Goal: Book appointment/travel/reservation

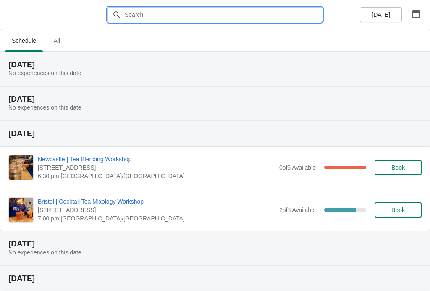
click at [205, 13] on input "text" at bounding box center [223, 14] width 198 height 15
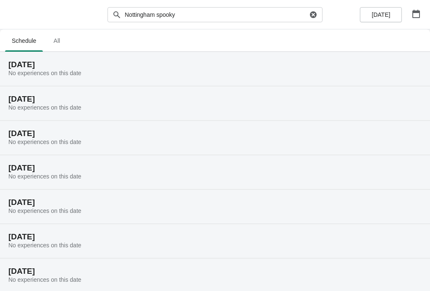
click at [381, 13] on span "[DATE]" at bounding box center [381, 14] width 18 height 7
click at [389, 16] on span "[DATE]" at bounding box center [381, 14] width 18 height 7
click at [416, 13] on icon "button" at bounding box center [416, 14] width 8 height 8
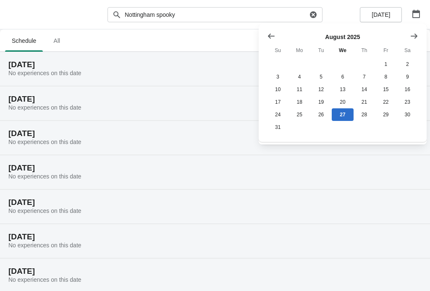
click at [413, 32] on icon "Show next month, September 2025" at bounding box center [414, 36] width 8 height 8
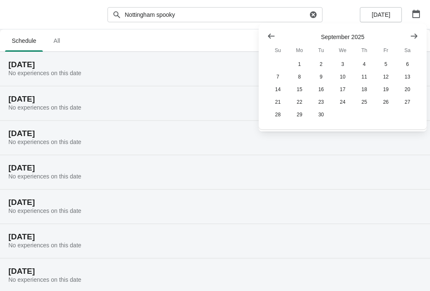
click at [409, 31] on button "Show next month, October 2025" at bounding box center [414, 36] width 15 height 15
click at [344, 100] on button "22" at bounding box center [342, 102] width 21 height 13
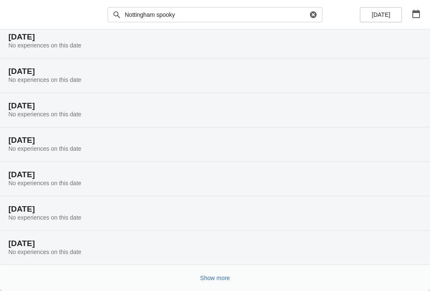
scroll to position [28, 0]
click at [219, 275] on span "Show more" at bounding box center [215, 278] width 30 height 7
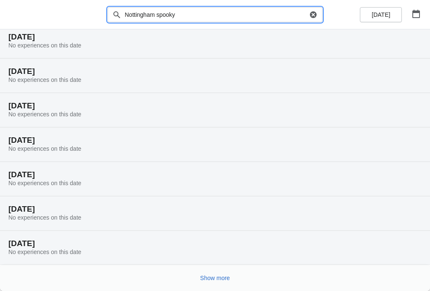
click at [235, 8] on input "Nottingham spooky" at bounding box center [215, 14] width 183 height 15
click at [247, 17] on input "Nottingham spooky" at bounding box center [215, 14] width 183 height 15
click at [242, 11] on input "Nottingham spooky" at bounding box center [215, 14] width 183 height 15
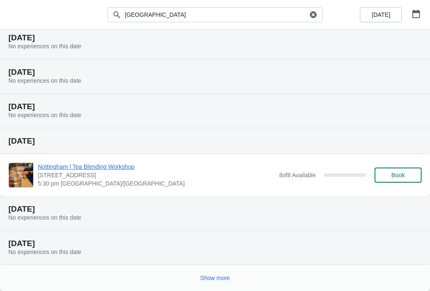
scroll to position [61, 0]
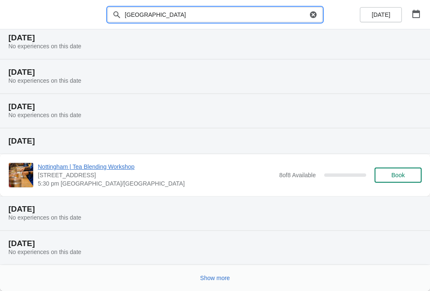
type input "[GEOGRAPHIC_DATA]"
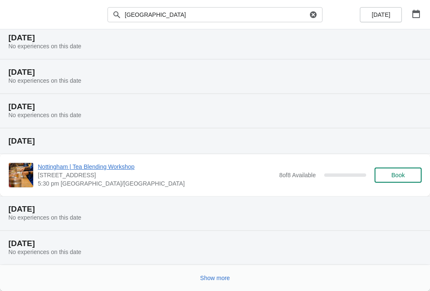
click at [216, 280] on span "Show more" at bounding box center [215, 278] width 30 height 7
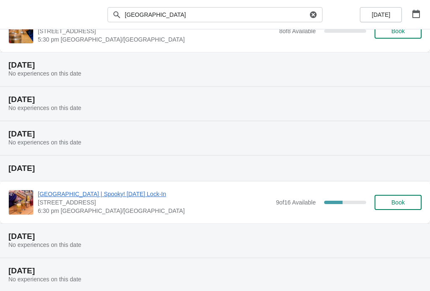
scroll to position [211, 0]
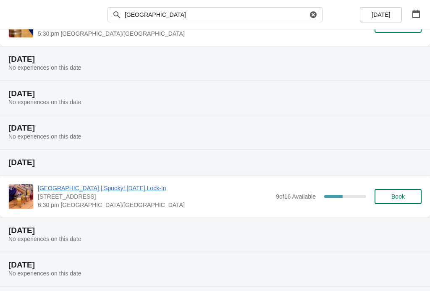
click at [407, 194] on span "Book" at bounding box center [398, 196] width 32 height 7
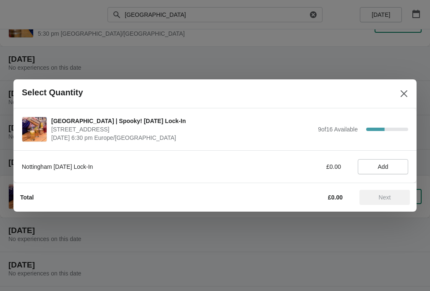
click at [381, 164] on span "Add" at bounding box center [383, 166] width 11 height 7
click at [397, 167] on icon at bounding box center [397, 166] width 3 height 3
click at [399, 167] on icon at bounding box center [397, 166] width 3 height 3
click at [391, 197] on span "Next" at bounding box center [385, 197] width 12 height 7
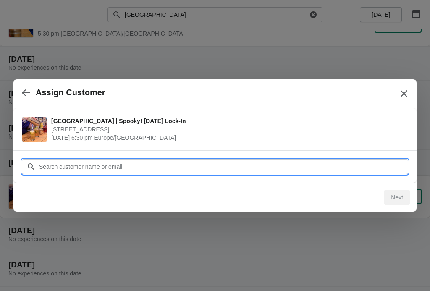
click at [289, 161] on input "Customer" at bounding box center [224, 166] width 370 height 15
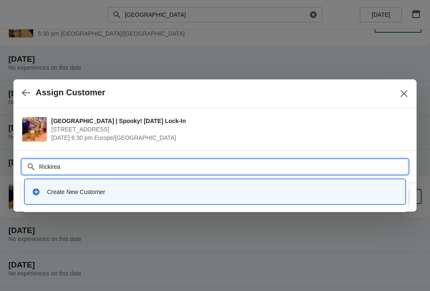
type input "Rickiread"
click at [229, 168] on input "Rickiread" at bounding box center [224, 166] width 370 height 15
click at [82, 186] on div "Create New Customer" at bounding box center [215, 191] width 373 height 17
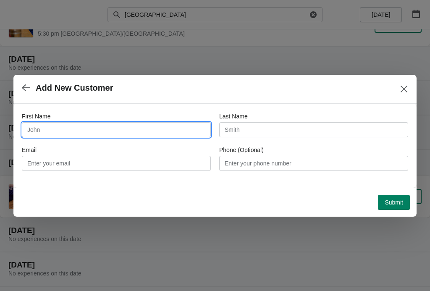
click at [128, 126] on input "First Name" at bounding box center [116, 129] width 189 height 15
type input "[PERSON_NAME]"
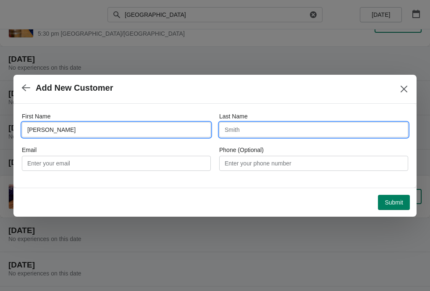
click at [276, 128] on input "Last Name" at bounding box center [313, 129] width 189 height 15
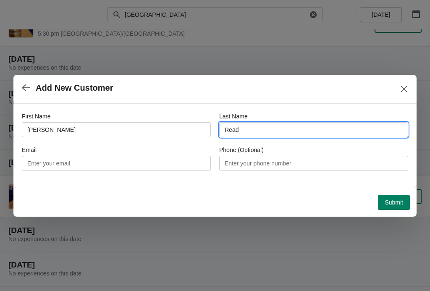
type input "Read"
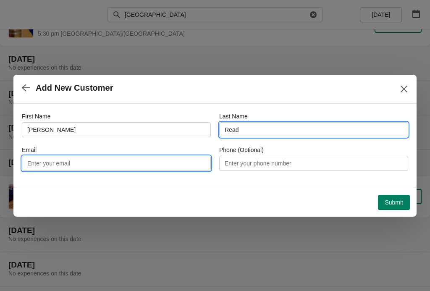
click at [133, 164] on input "Email" at bounding box center [116, 163] width 189 height 15
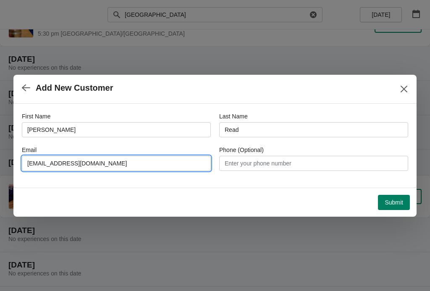
type input "[EMAIL_ADDRESS][DOMAIN_NAME]"
click at [393, 202] on span "Submit" at bounding box center [394, 202] width 18 height 7
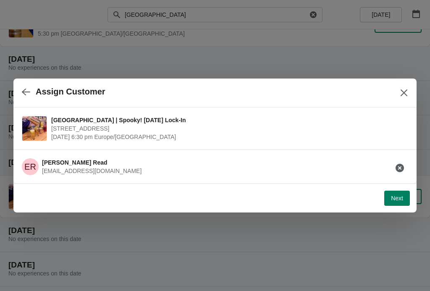
click at [395, 199] on span "Next" at bounding box center [397, 198] width 12 height 7
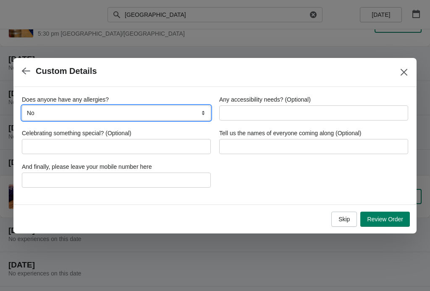
click at [162, 114] on select "No Yes, nuts Yes, wheat Yes, other" at bounding box center [116, 112] width 189 height 15
select select "Yes, other"
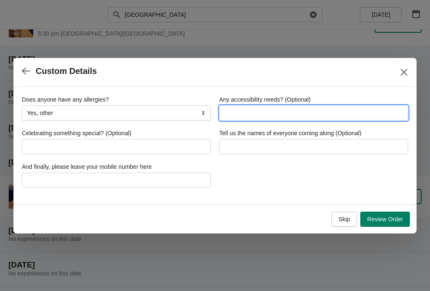
click at [338, 113] on input "Any accessibility needs? (Optional)" at bounding box center [313, 112] width 189 height 15
type input "Allergy to banana."
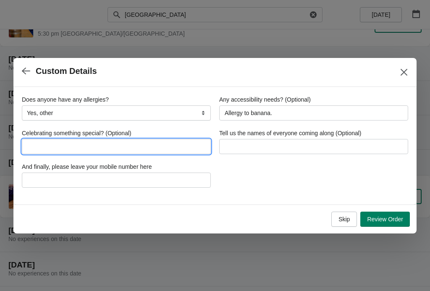
click at [150, 147] on input "Celebrating something special? (Optional)" at bounding box center [116, 146] width 189 height 15
type input "No"
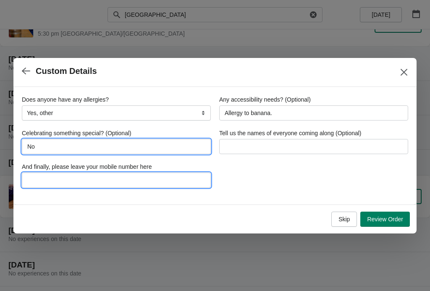
click at [156, 182] on input "And finally, please leave your mobile number here" at bounding box center [116, 180] width 189 height 15
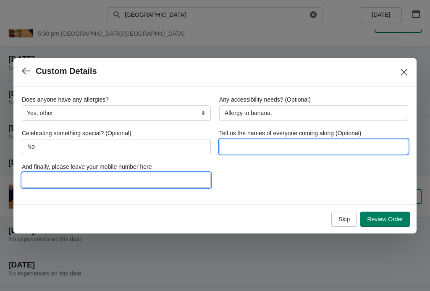
click at [322, 144] on input "Tell us the names of everyone coming along (Optional)" at bounding box center [313, 146] width 189 height 15
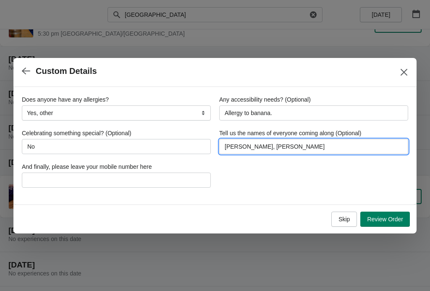
type input "[PERSON_NAME], [PERSON_NAME]"
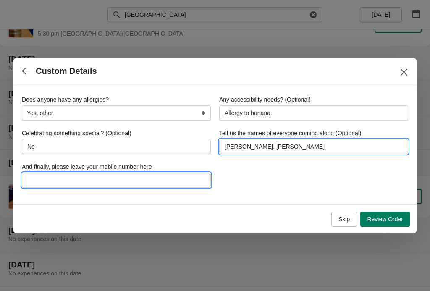
click at [141, 180] on input "And finally, please leave your mobile number here" at bounding box center [116, 180] width 189 height 15
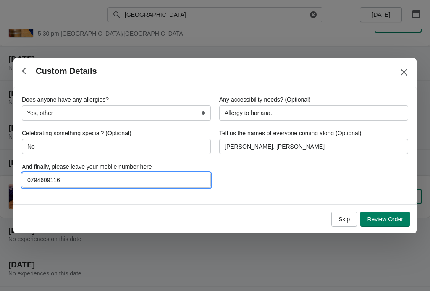
type input "07946091168"
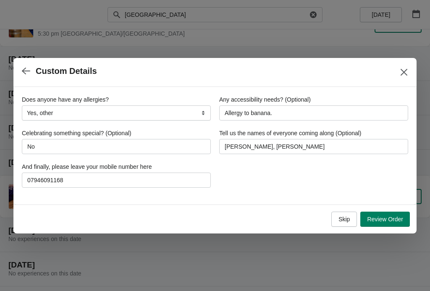
click at [391, 219] on span "Review Order" at bounding box center [385, 219] width 36 height 7
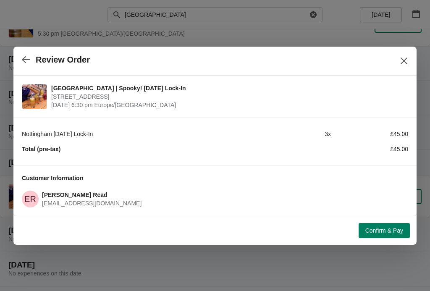
click at [386, 226] on button "Confirm & Pay" at bounding box center [384, 230] width 51 height 15
